Goal: Task Accomplishment & Management: Manage account settings

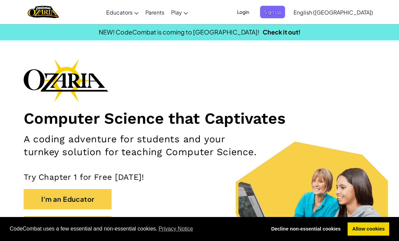
click at [253, 9] on span "Login" at bounding box center [243, 12] width 20 height 13
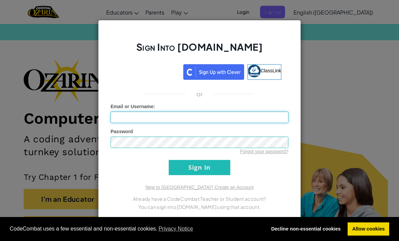
click at [172, 117] on input "Email or Username :" at bounding box center [200, 117] width 178 height 11
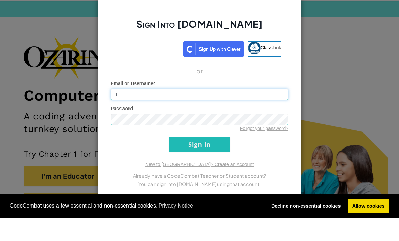
type input "T"
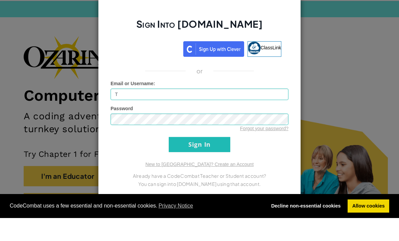
click at [368, 82] on div "Sign Into Ozaria.com ClassLink or Unknown Error Email or Username : T Password …" at bounding box center [199, 120] width 399 height 241
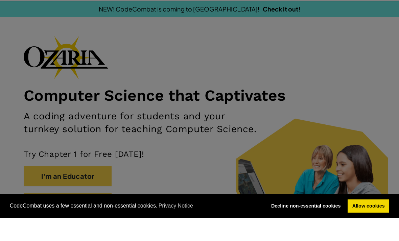
scroll to position [23, 0]
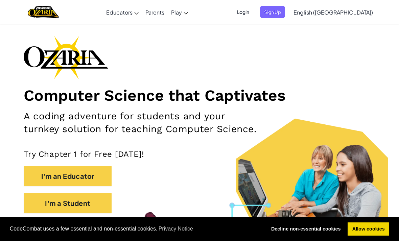
click at [253, 13] on span "Login" at bounding box center [243, 12] width 20 height 13
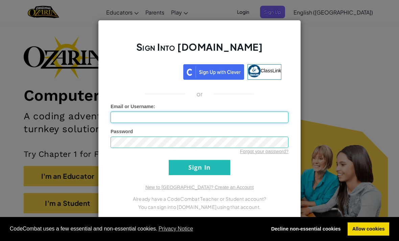
click at [165, 119] on input "Email or Username :" at bounding box center [200, 117] width 178 height 11
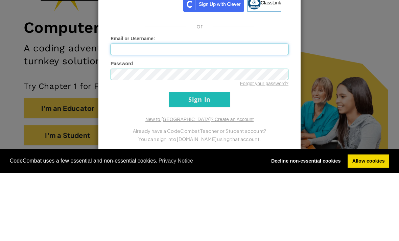
scroll to position [91, 0]
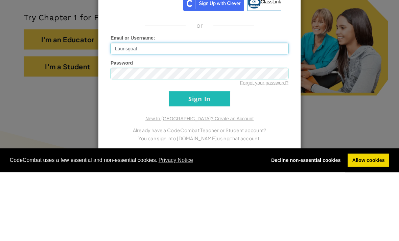
type input "Laurisgoat"
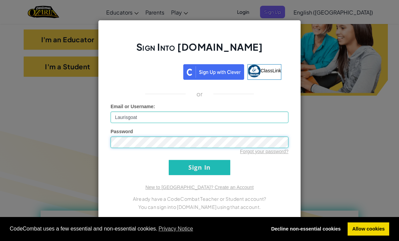
scroll to position [110, 0]
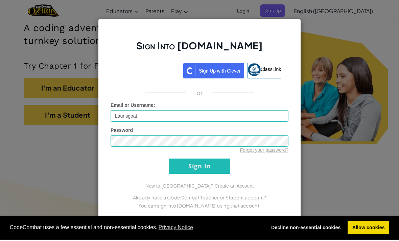
click at [312, 41] on div "Sign Into Ozaria.com ClassLink or Unknown Error Email or Username : Laurisgoat …" at bounding box center [199, 120] width 399 height 241
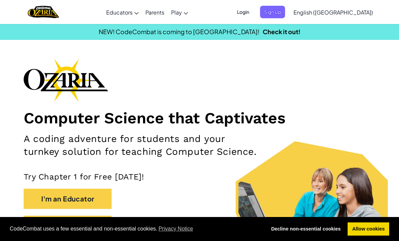
scroll to position [0, 0]
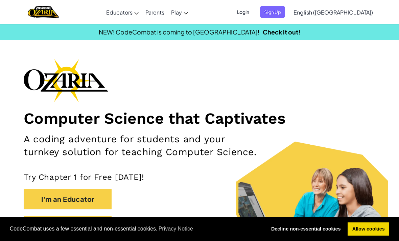
click at [253, 10] on span "Login" at bounding box center [243, 12] width 20 height 13
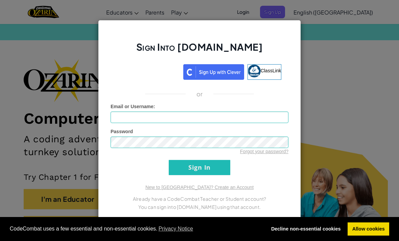
click at [247, 150] on link "Forgot your password?" at bounding box center [264, 151] width 48 height 5
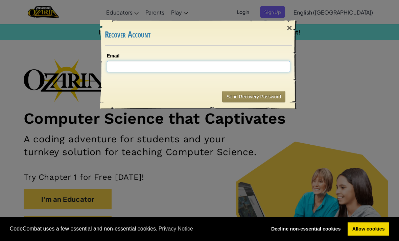
click at [144, 61] on input "Email" at bounding box center [198, 66] width 183 height 11
type input "120125@trinity.croydon.sch.uk"
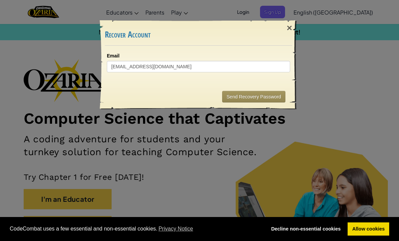
click at [322, 82] on div "× Recover Account Email 120125@trinity.croydon.sch.uk Sending... Send Recovery …" at bounding box center [199, 120] width 399 height 241
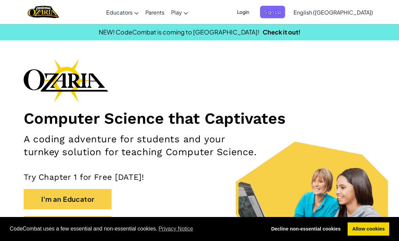
click at [253, 11] on span "Login" at bounding box center [243, 12] width 20 height 13
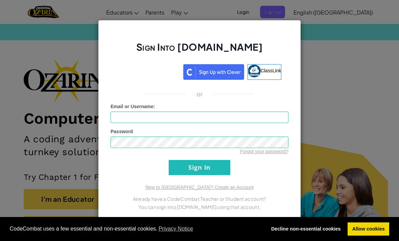
click at [268, 153] on link "Forgot your password?" at bounding box center [264, 151] width 48 height 5
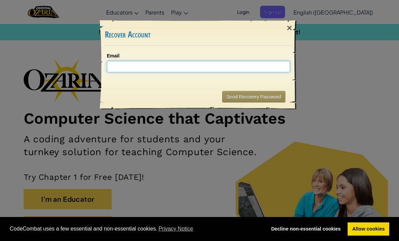
click at [194, 63] on input "Email" at bounding box center [198, 66] width 183 height 11
type input "120125@trinity.croydon.sch.uk"
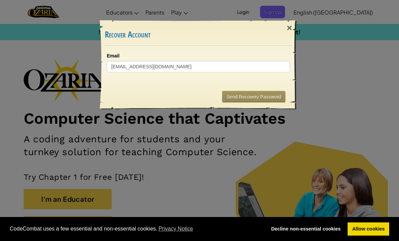
click at [268, 99] on button "Send Recovery Password" at bounding box center [253, 96] width 63 height 11
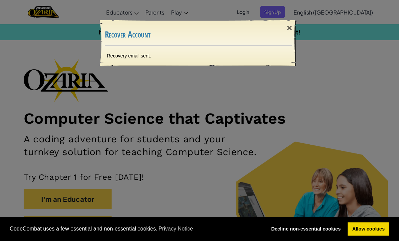
click at [143, 34] on h3 "Recover Account" at bounding box center [198, 34] width 187 height 9
click at [130, 62] on div "Recovery email sent." at bounding box center [198, 56] width 197 height 20
click at [136, 67] on div "× Recover Account Recovery email sent. Sending..." at bounding box center [199, 39] width 203 height 58
click at [282, 30] on div "×" at bounding box center [290, 28] width 16 height 20
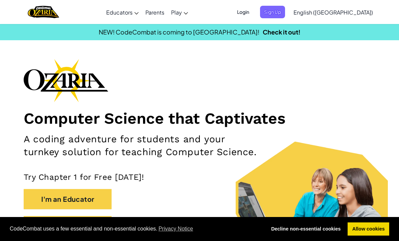
click at [285, 33] on div "NEW! CodeCombat is coming to Roblox! Check it out!" at bounding box center [199, 32] width 409 height 10
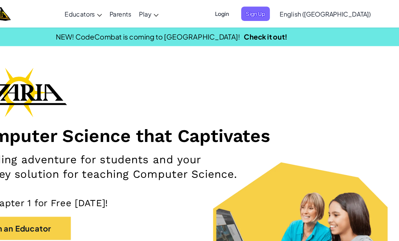
click at [198, 8] on span "Login" at bounding box center [243, 12] width 20 height 13
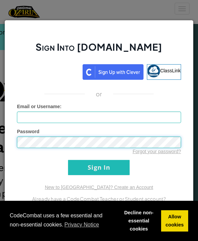
scroll to position [0, 74]
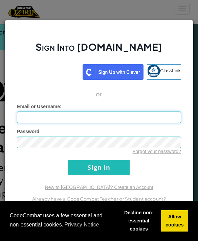
click at [121, 118] on input "Email or Username :" at bounding box center [99, 117] width 164 height 11
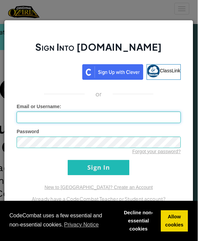
scroll to position [0, 57]
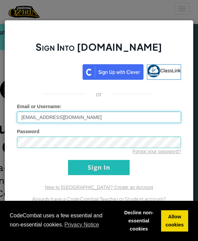
type input "120125@trinity.croydon.sch.uk"
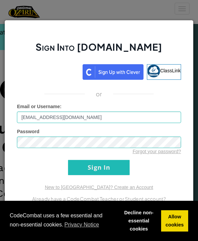
click at [106, 168] on input "Sign In" at bounding box center [99, 167] width 62 height 15
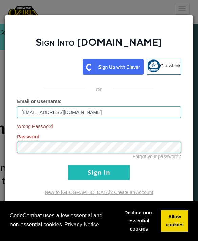
scroll to position [0, 40]
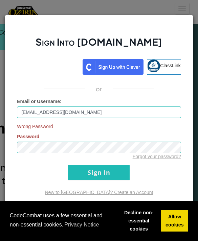
click at [146, 23] on div "Sign Into Ozaria.com ClassLink or Email or Username : 120125@trinity.croydon.sc…" at bounding box center [98, 121] width 189 height 212
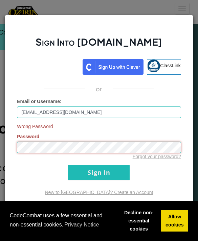
scroll to position [0, 23]
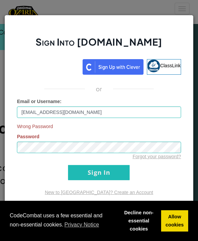
click at [106, 171] on input "Sign In" at bounding box center [99, 172] width 62 height 15
